Goal: Book appointment/travel/reservation

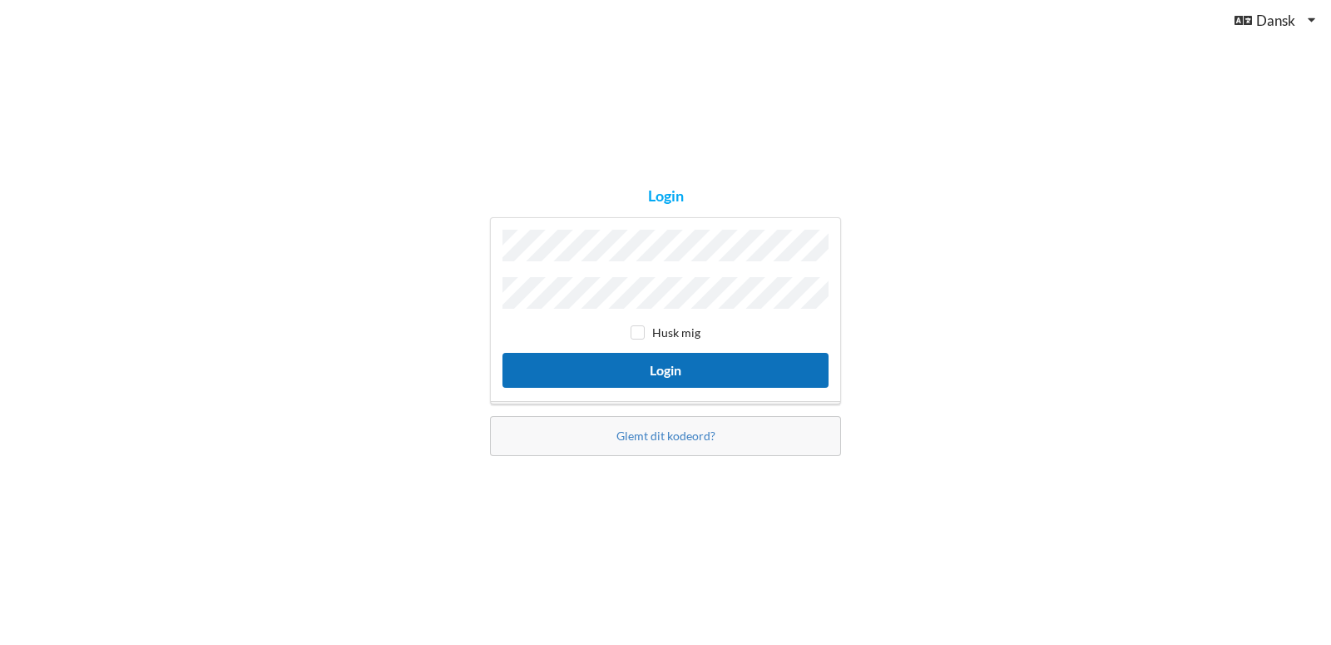
click at [696, 360] on button "Login" at bounding box center [666, 370] width 326 height 34
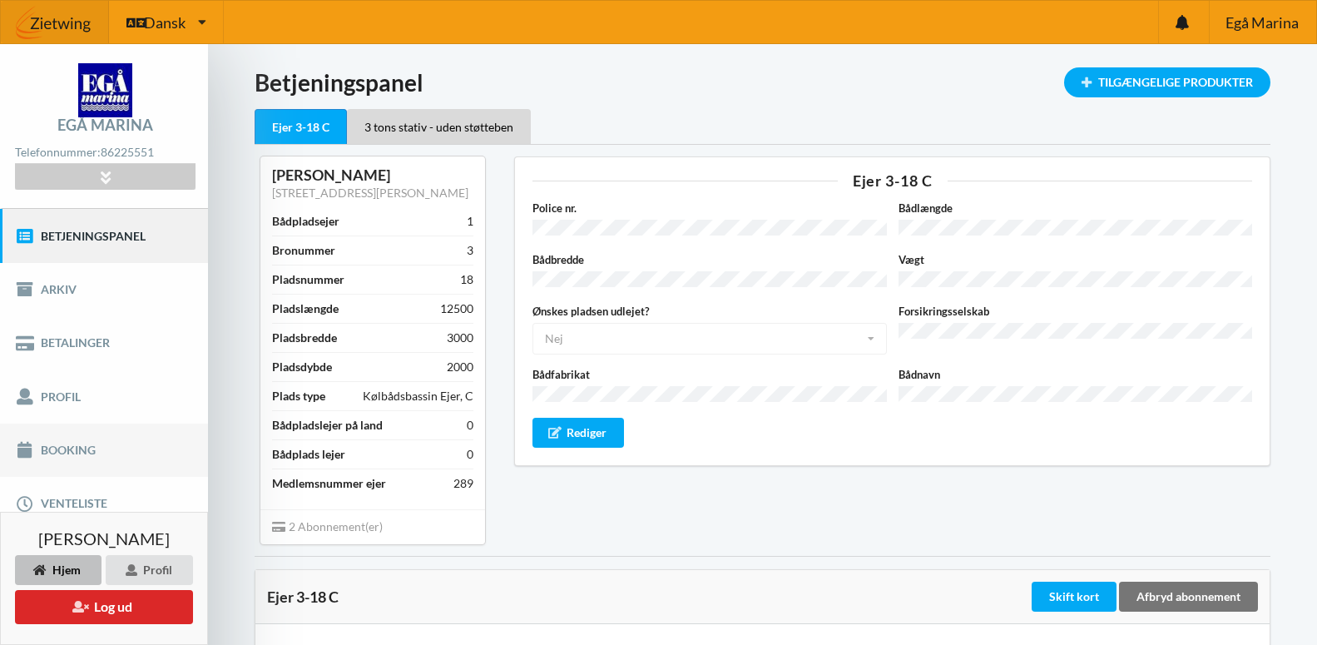
click at [61, 443] on link "Booking" at bounding box center [104, 449] width 208 height 53
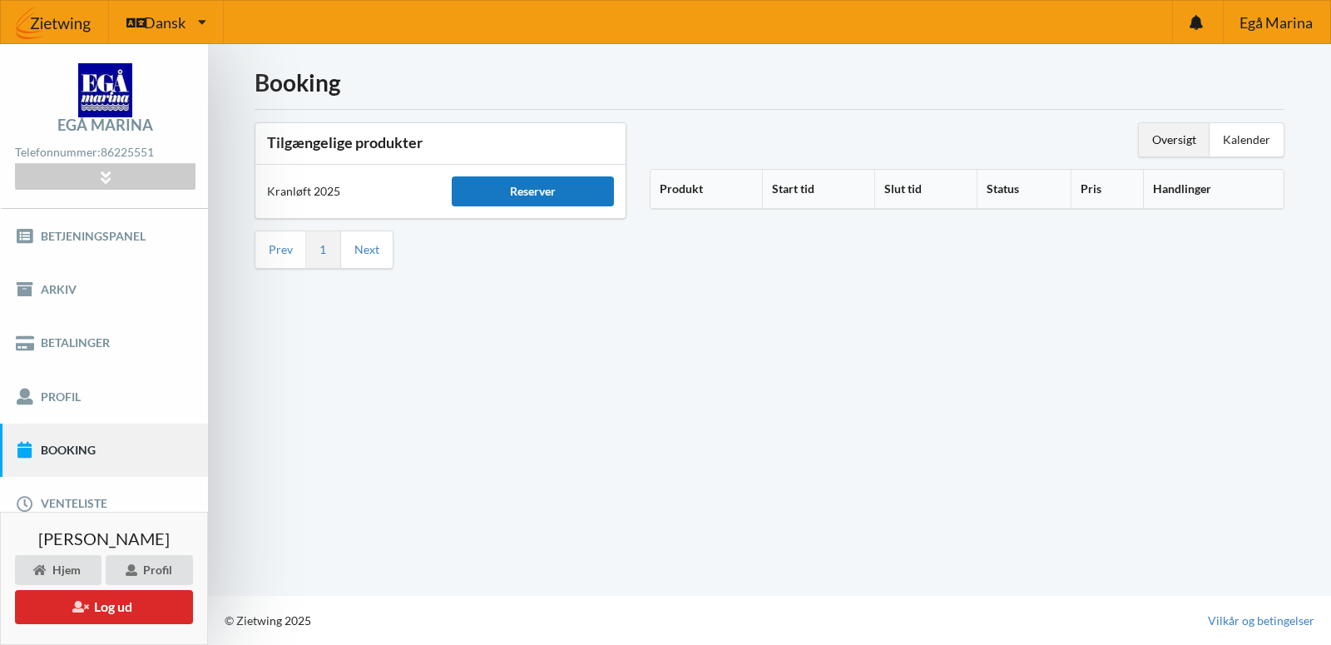
click at [527, 191] on div "Reserver" at bounding box center [532, 191] width 161 height 30
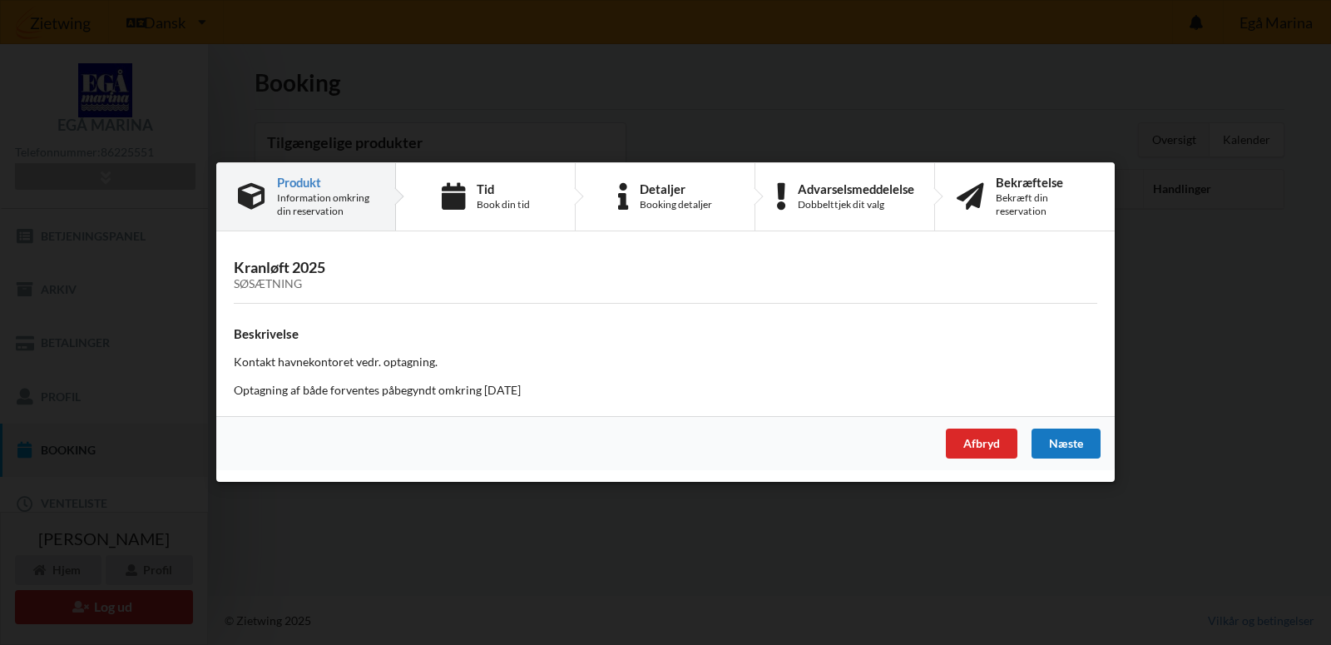
click at [1072, 439] on div "Næste" at bounding box center [1066, 444] width 69 height 30
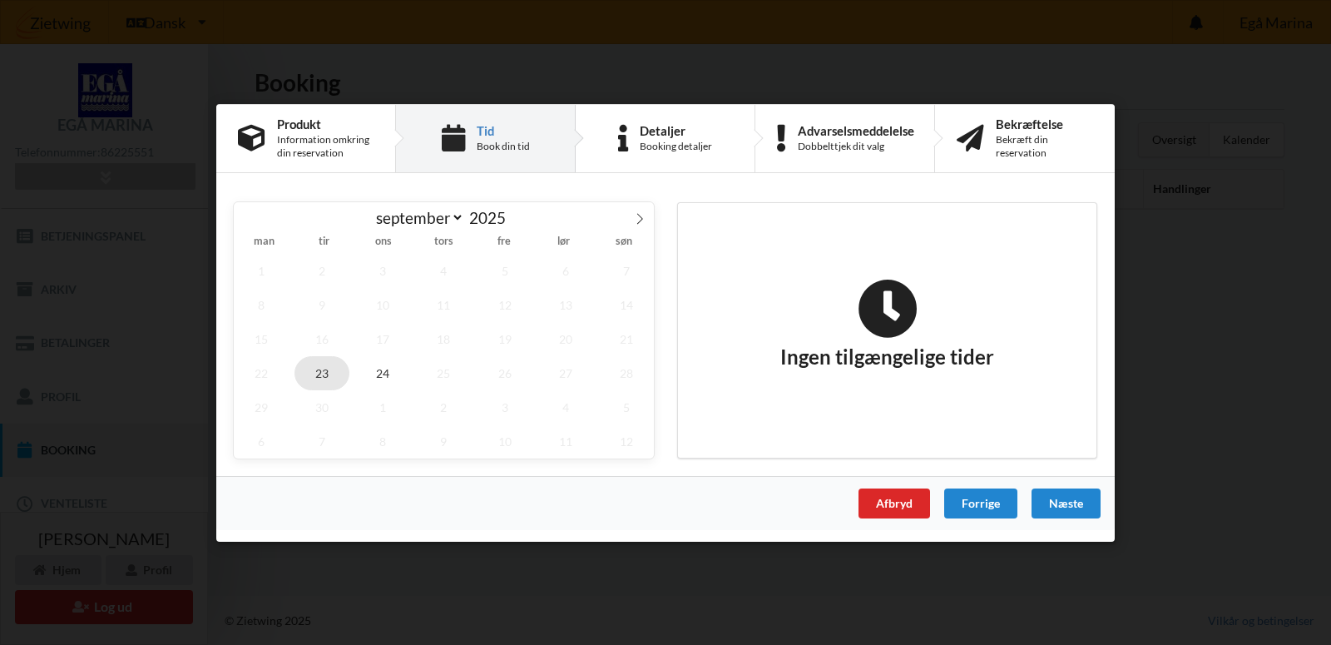
click at [324, 370] on span "23" at bounding box center [322, 372] width 55 height 34
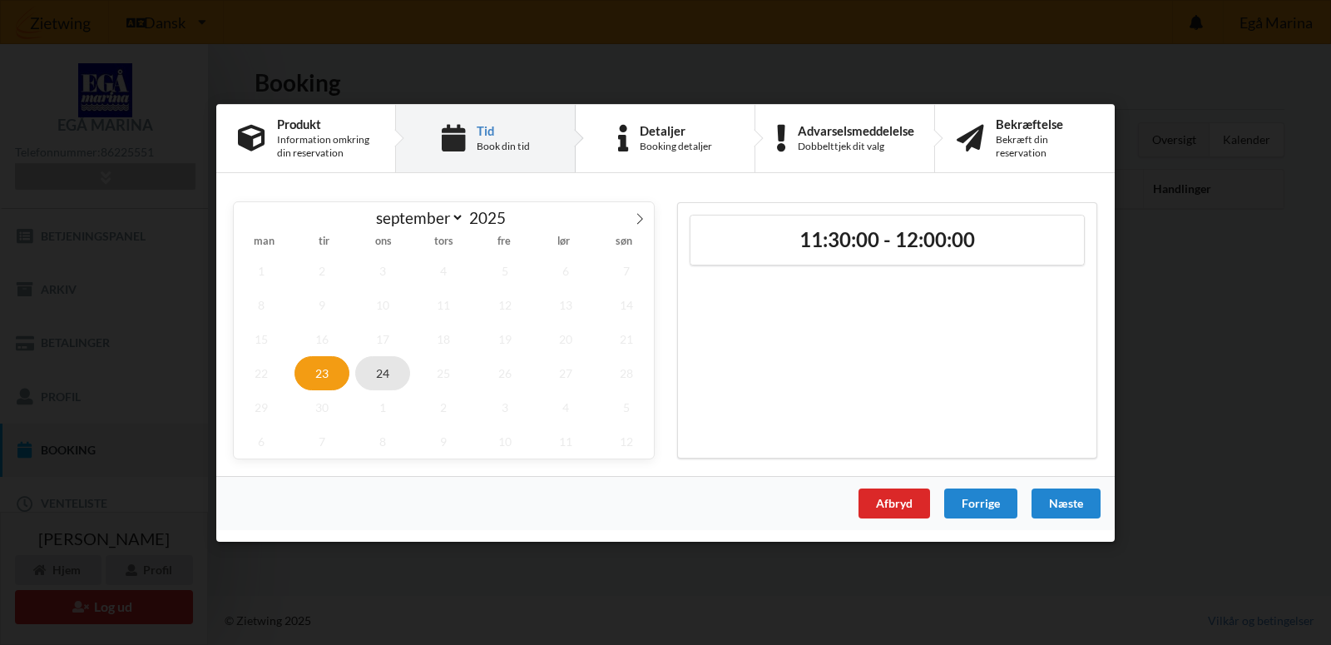
click at [381, 371] on span "24" at bounding box center [382, 372] width 55 height 34
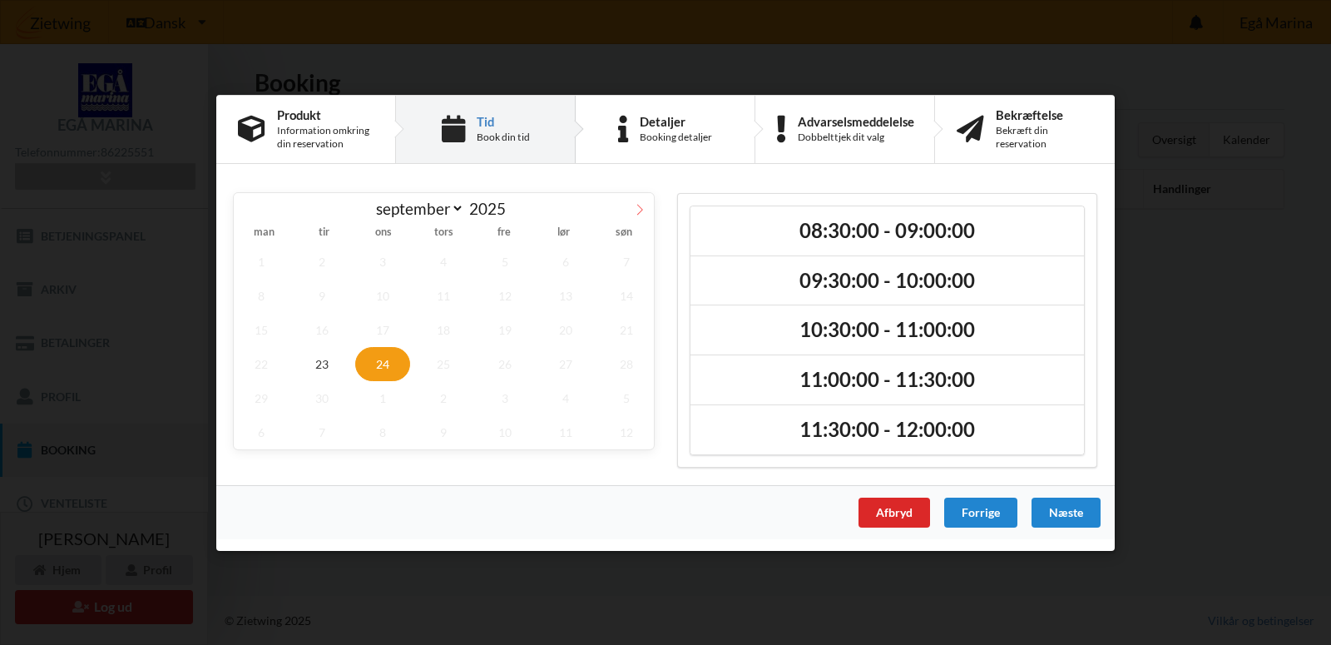
click at [640, 207] on icon at bounding box center [640, 209] width 6 height 11
select select "9"
click at [379, 330] on span "15" at bounding box center [382, 329] width 55 height 34
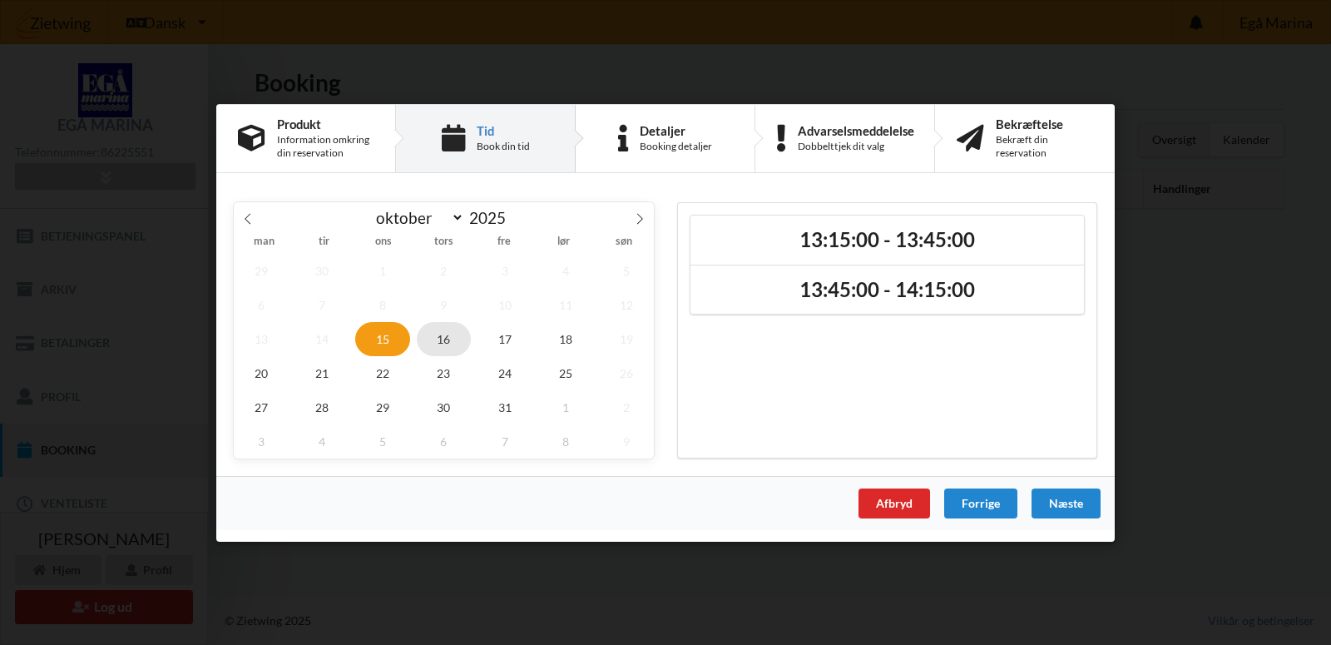
click at [440, 340] on span "16" at bounding box center [444, 338] width 55 height 34
click at [503, 337] on span "17" at bounding box center [505, 338] width 55 height 34
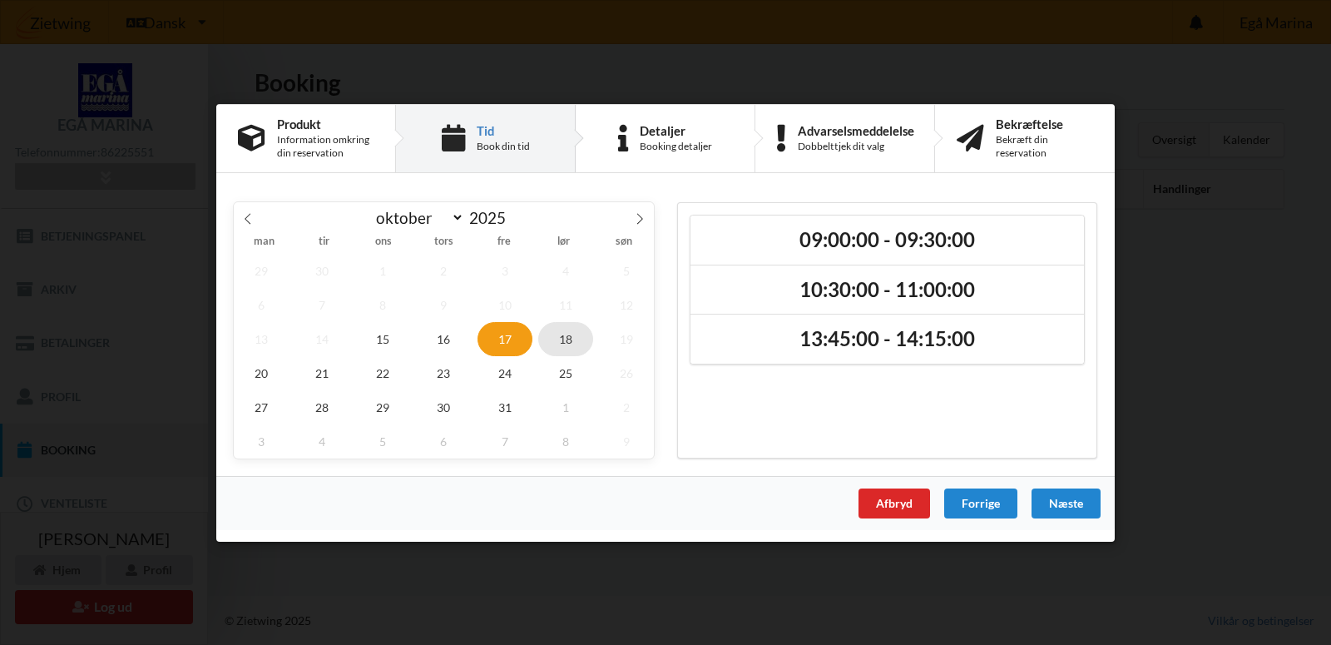
click at [562, 339] on span "18" at bounding box center [565, 338] width 55 height 34
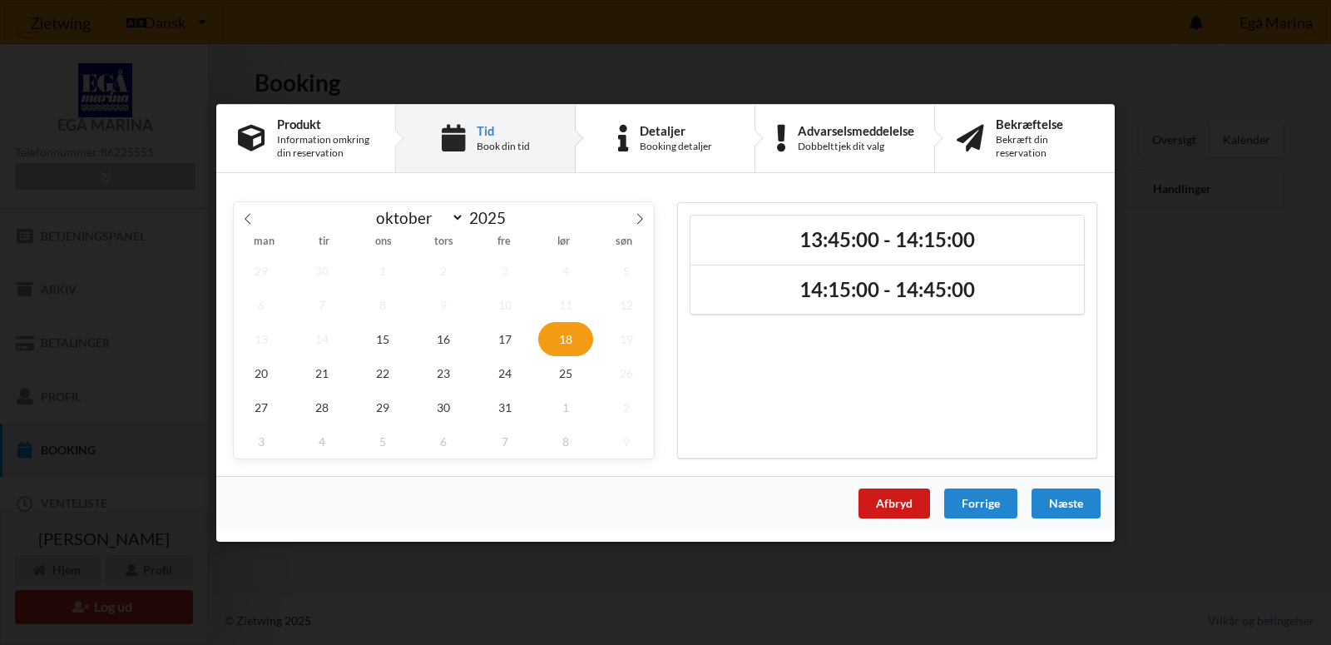
click at [899, 500] on div "Afbryd" at bounding box center [895, 503] width 72 height 30
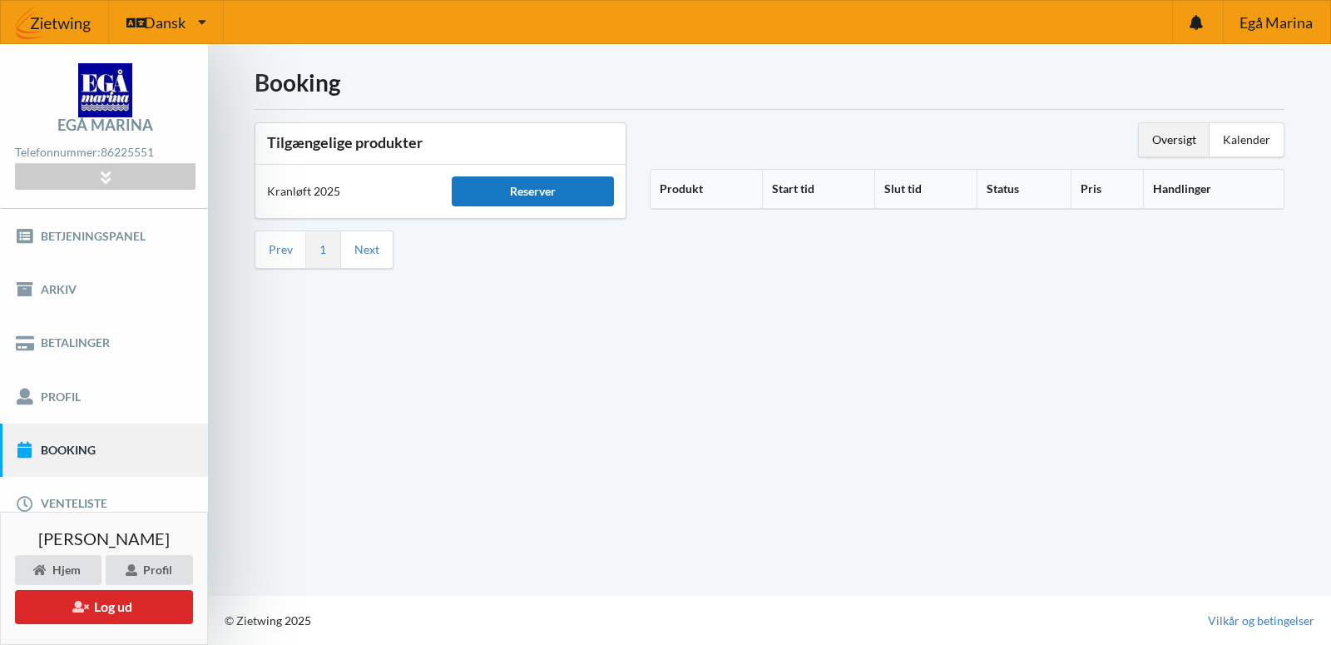
click at [515, 189] on div "Reserver" at bounding box center [532, 191] width 161 height 30
